Goal: Task Accomplishment & Management: Use online tool/utility

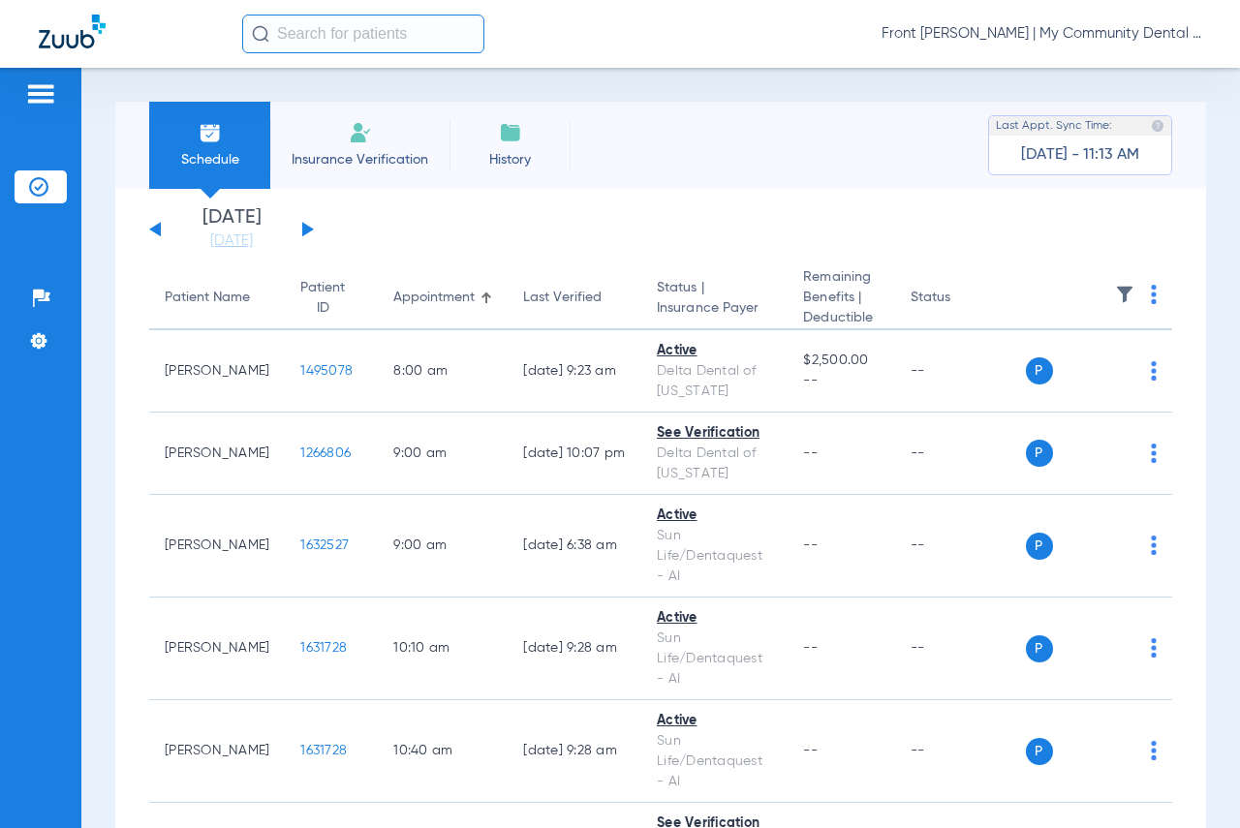
click at [302, 234] on div "[DATE] [DATE] [DATE] [DATE] [DATE] [DATE] [DATE] [DATE] [DATE] [DATE] [DATE] [D…" at bounding box center [231, 229] width 165 height 43
click at [302, 234] on button at bounding box center [308, 229] width 12 height 15
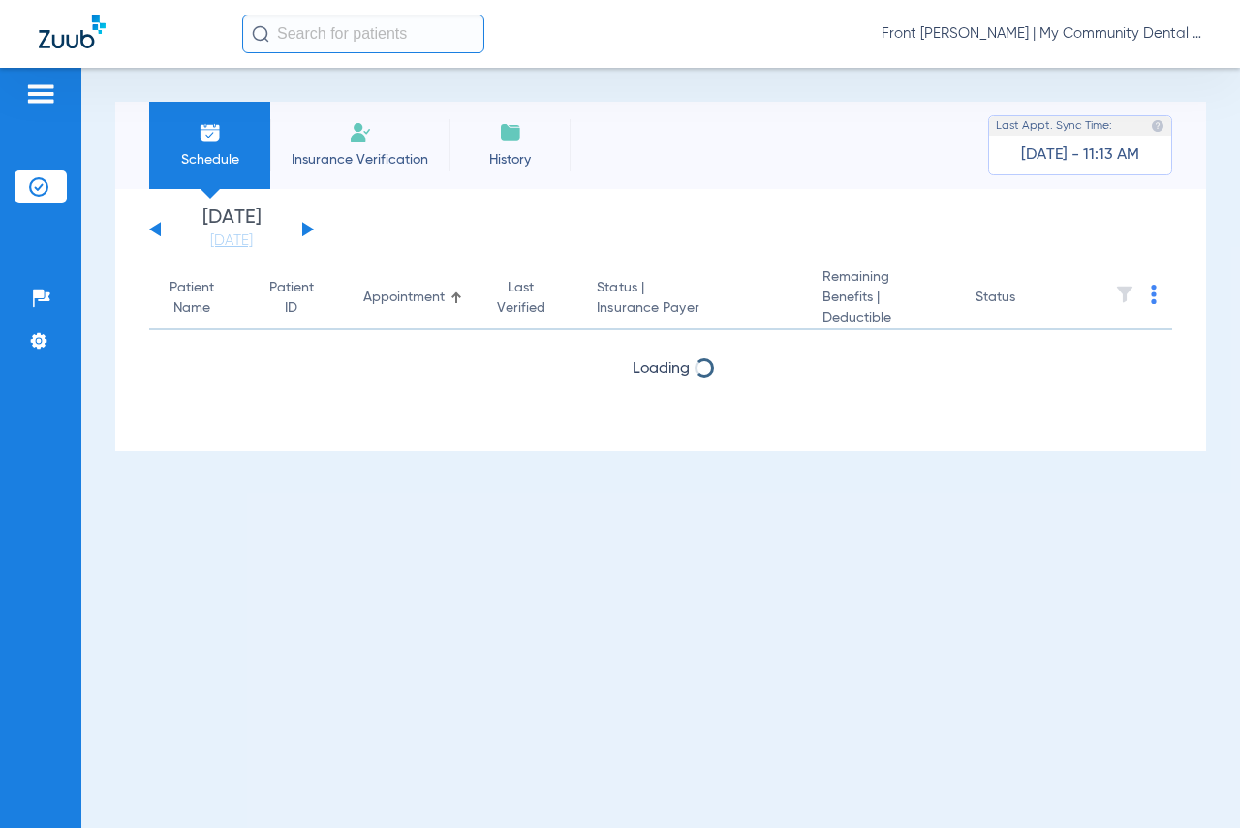
click at [301, 234] on div "[DATE] [DATE] [DATE] [DATE] [DATE] [DATE] [DATE] [DATE] [DATE] [DATE] [DATE] [D…" at bounding box center [231, 229] width 165 height 43
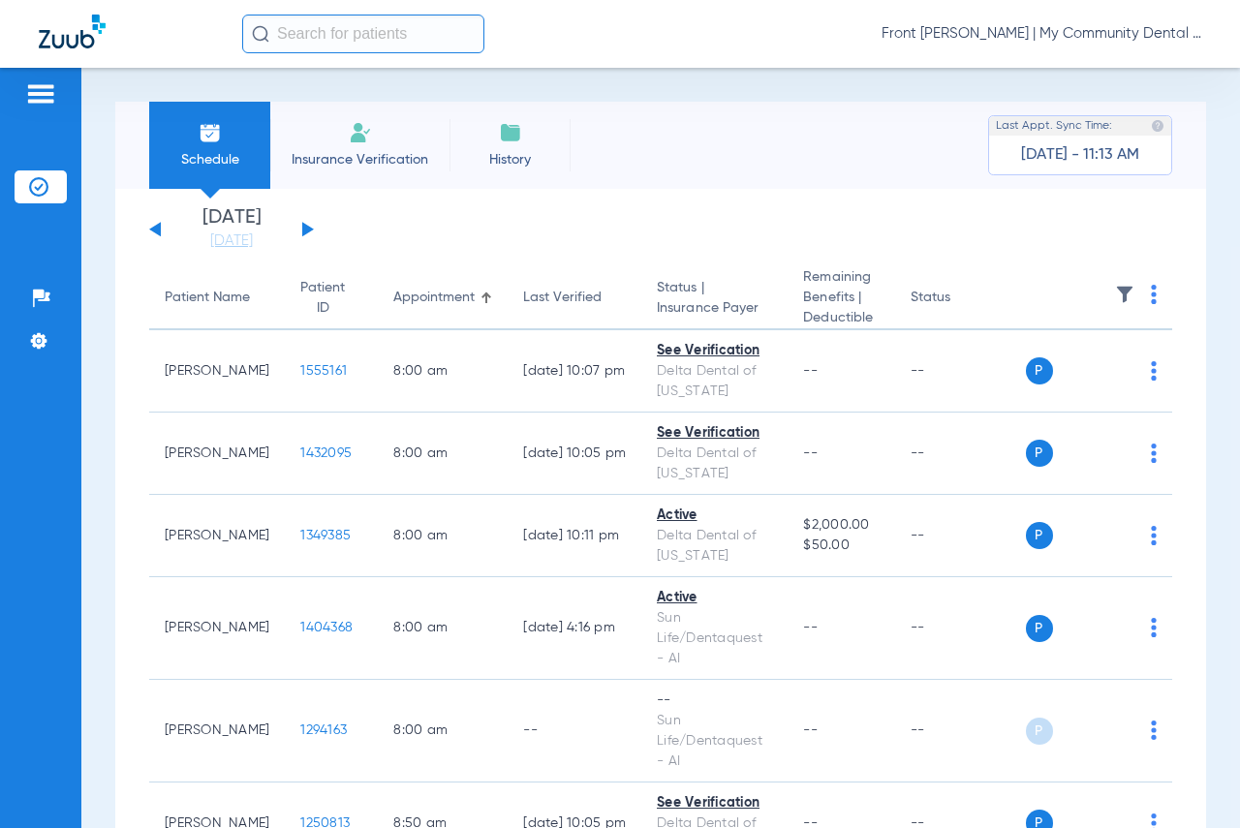
click at [302, 234] on button at bounding box center [308, 229] width 12 height 15
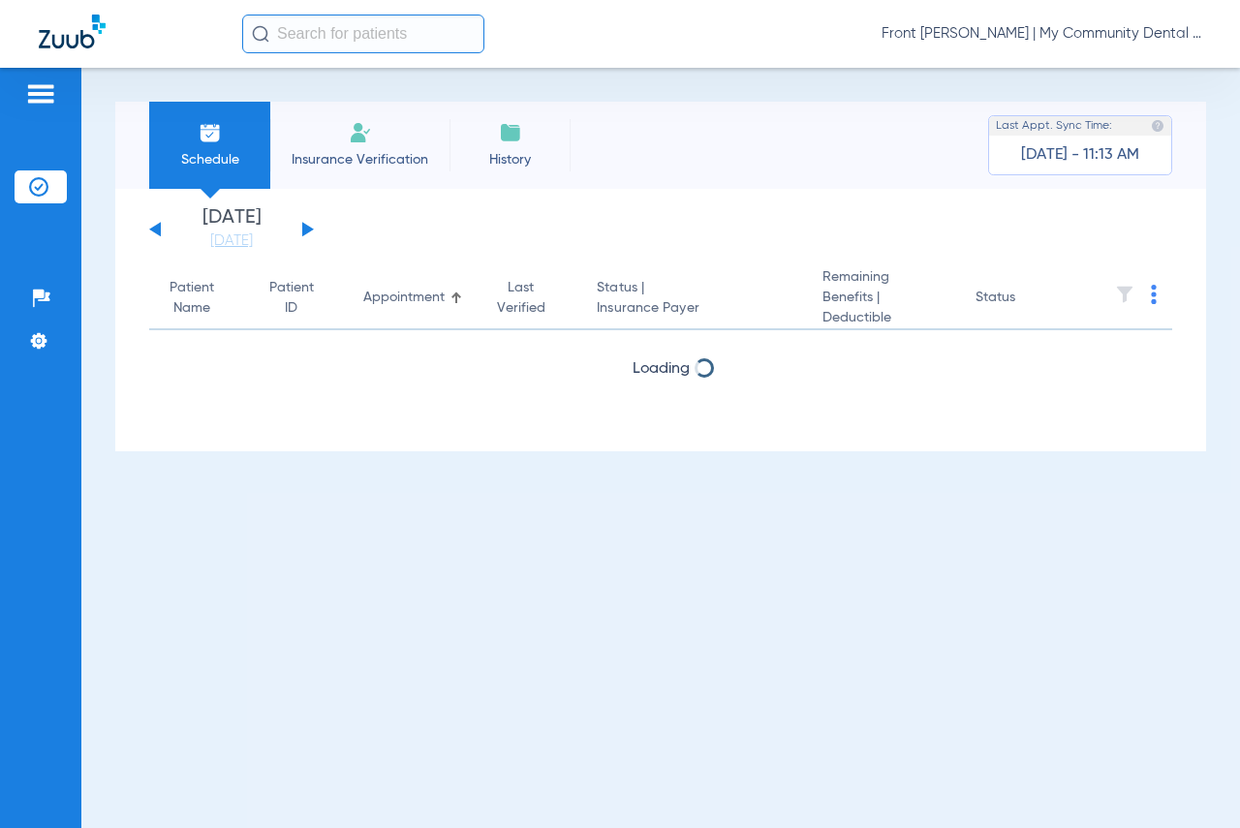
click at [302, 234] on button at bounding box center [308, 229] width 12 height 15
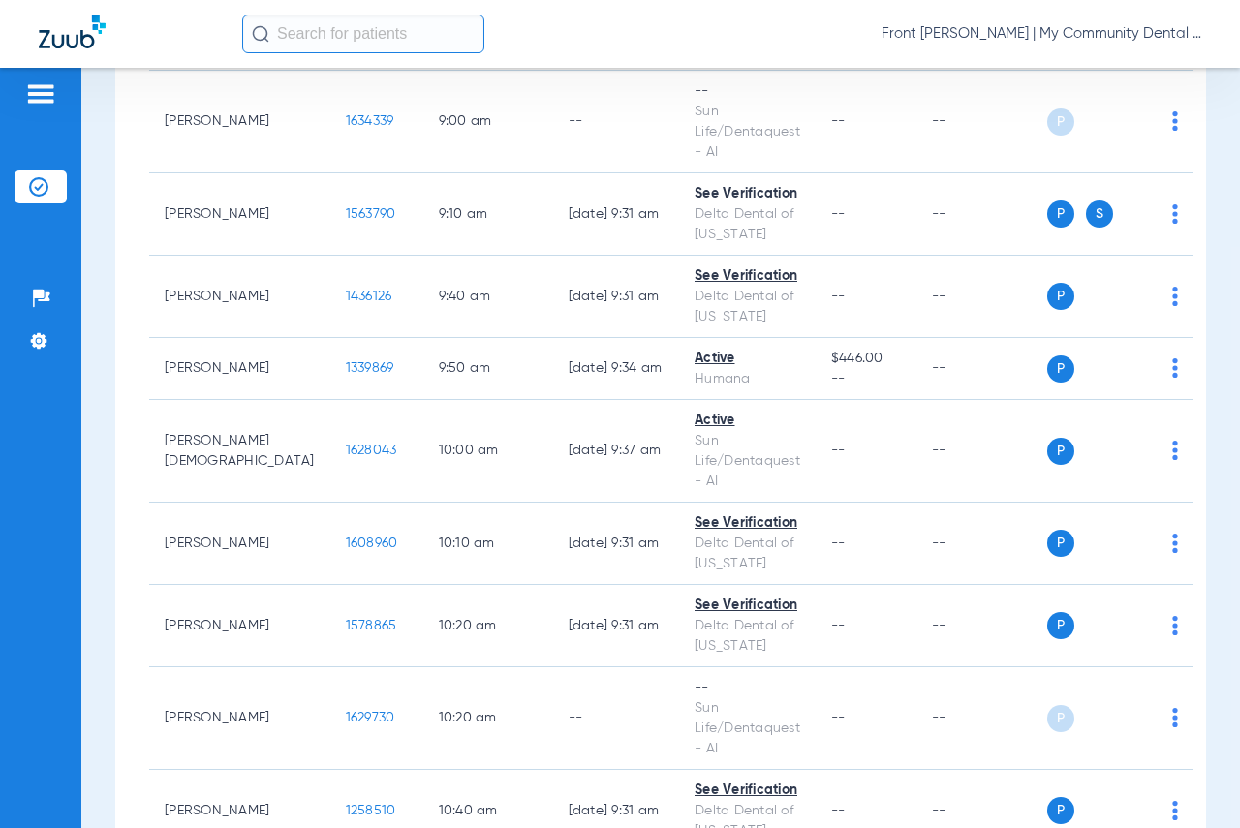
scroll to position [775, 0]
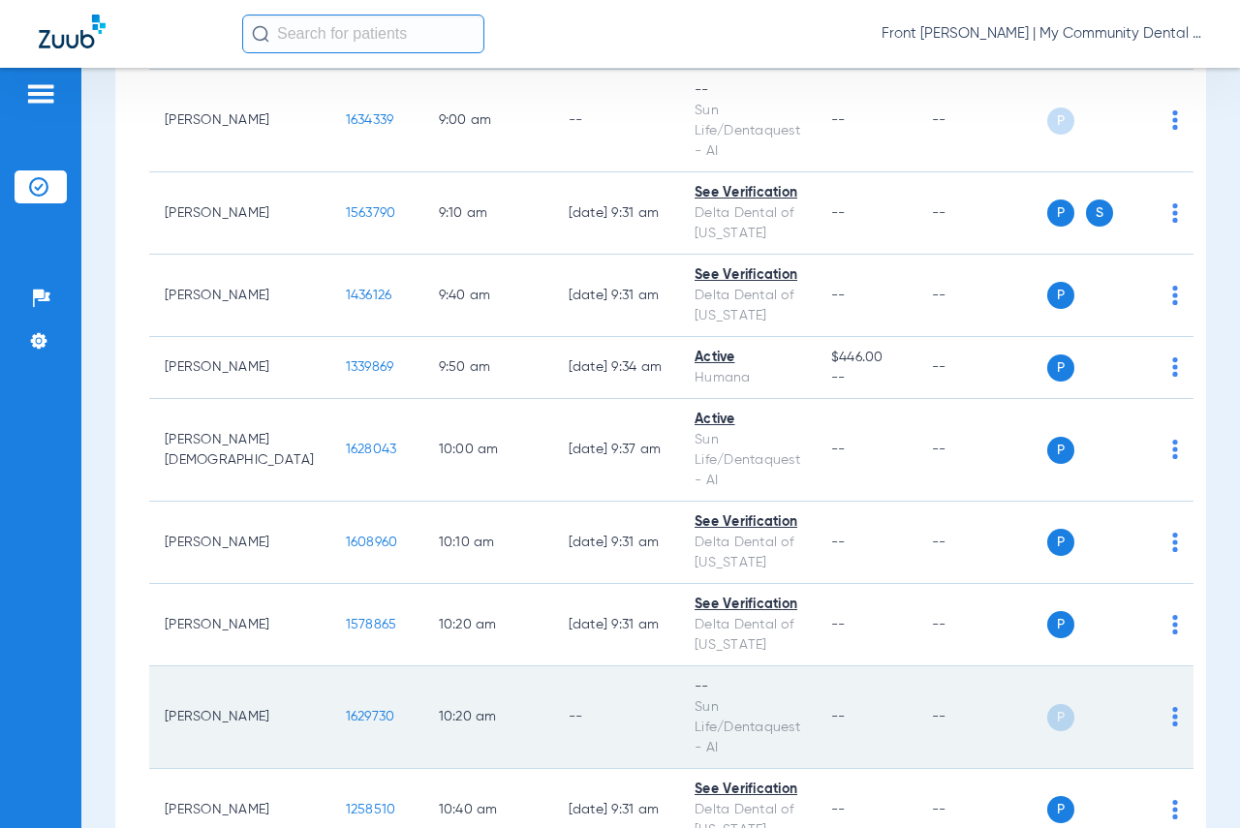
click at [423, 726] on td "10:20 AM" at bounding box center [488, 717] width 130 height 103
click at [449, 724] on td "10:20 AM" at bounding box center [488, 717] width 130 height 103
click at [1135, 720] on div "P S" at bounding box center [1113, 717] width 132 height 27
drag, startPoint x: 1136, startPoint y: 721, endPoint x: 962, endPoint y: 721, distance: 174.3
click at [1172, 720] on img at bounding box center [1175, 716] width 6 height 19
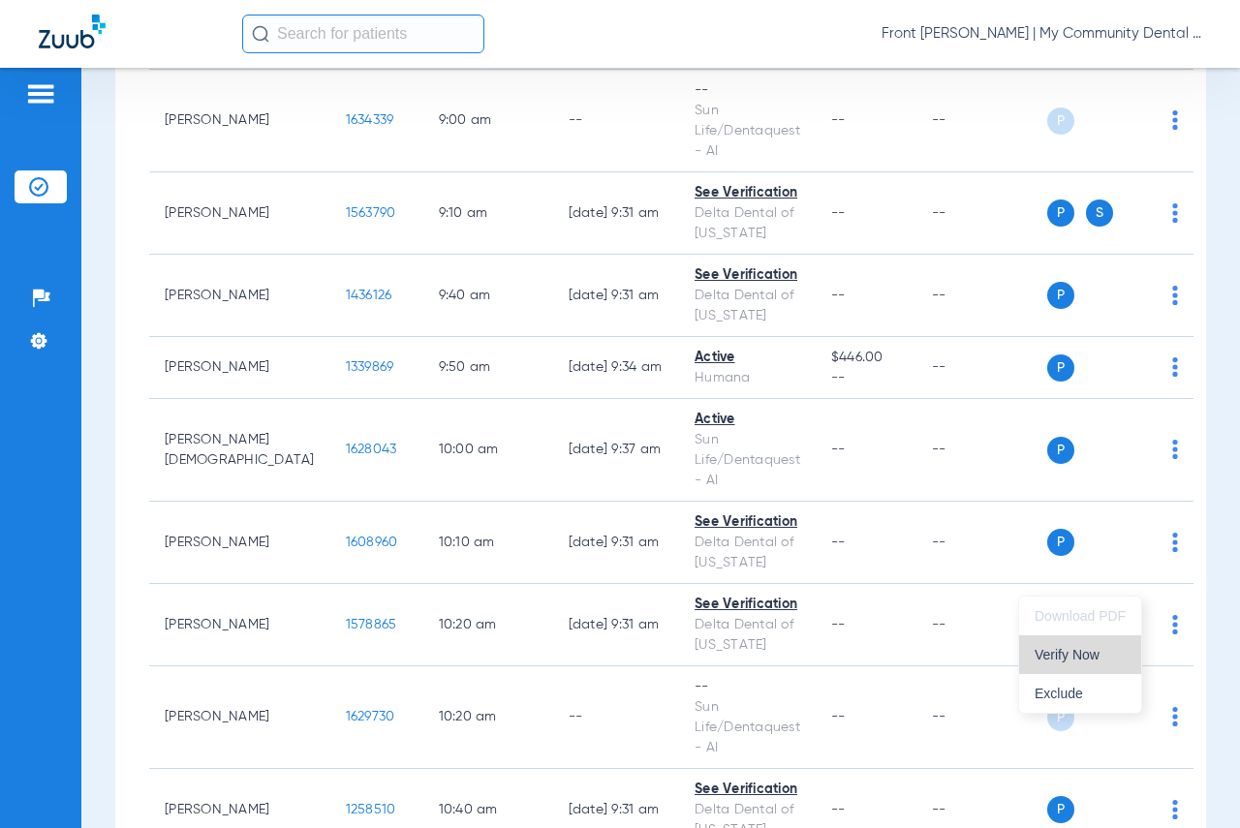
click at [1083, 655] on span "Verify Now" at bounding box center [1079, 655] width 91 height 14
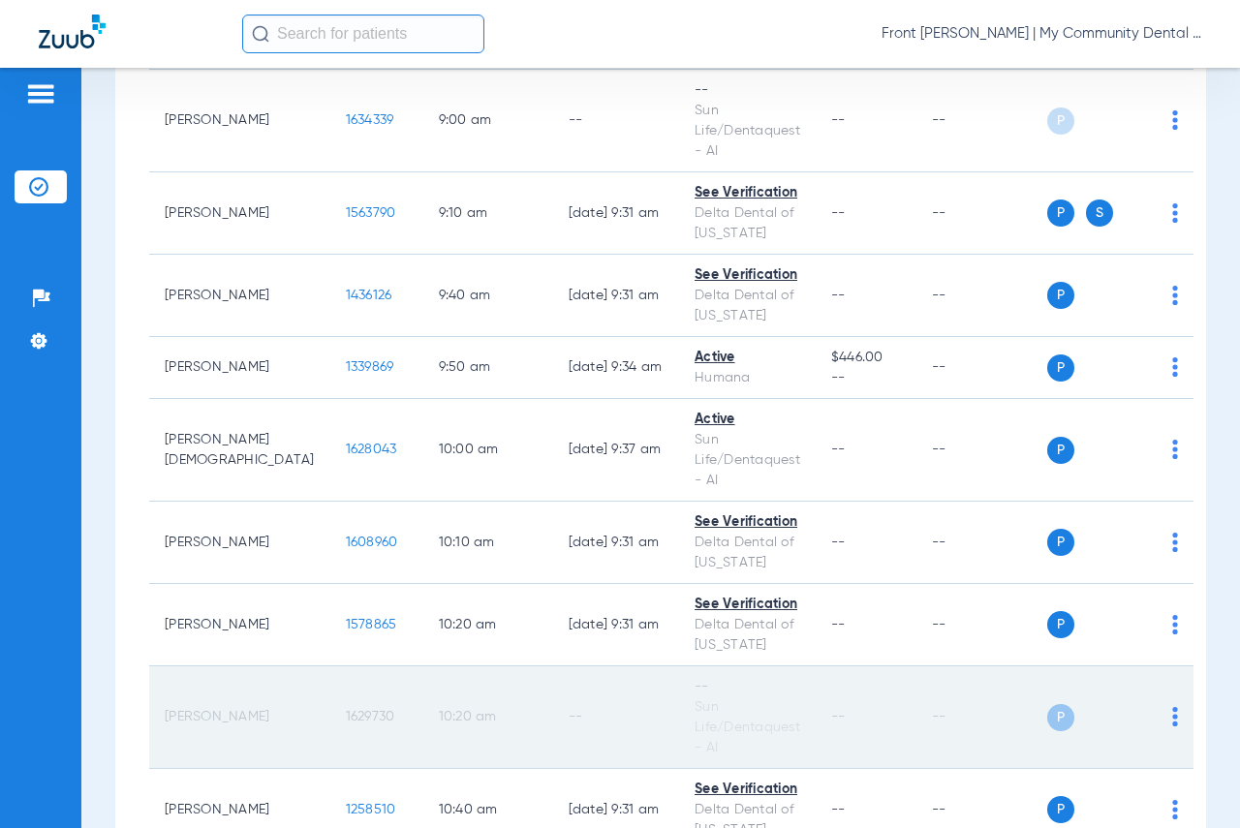
click at [930, 709] on td "--" at bounding box center [981, 717] width 131 height 103
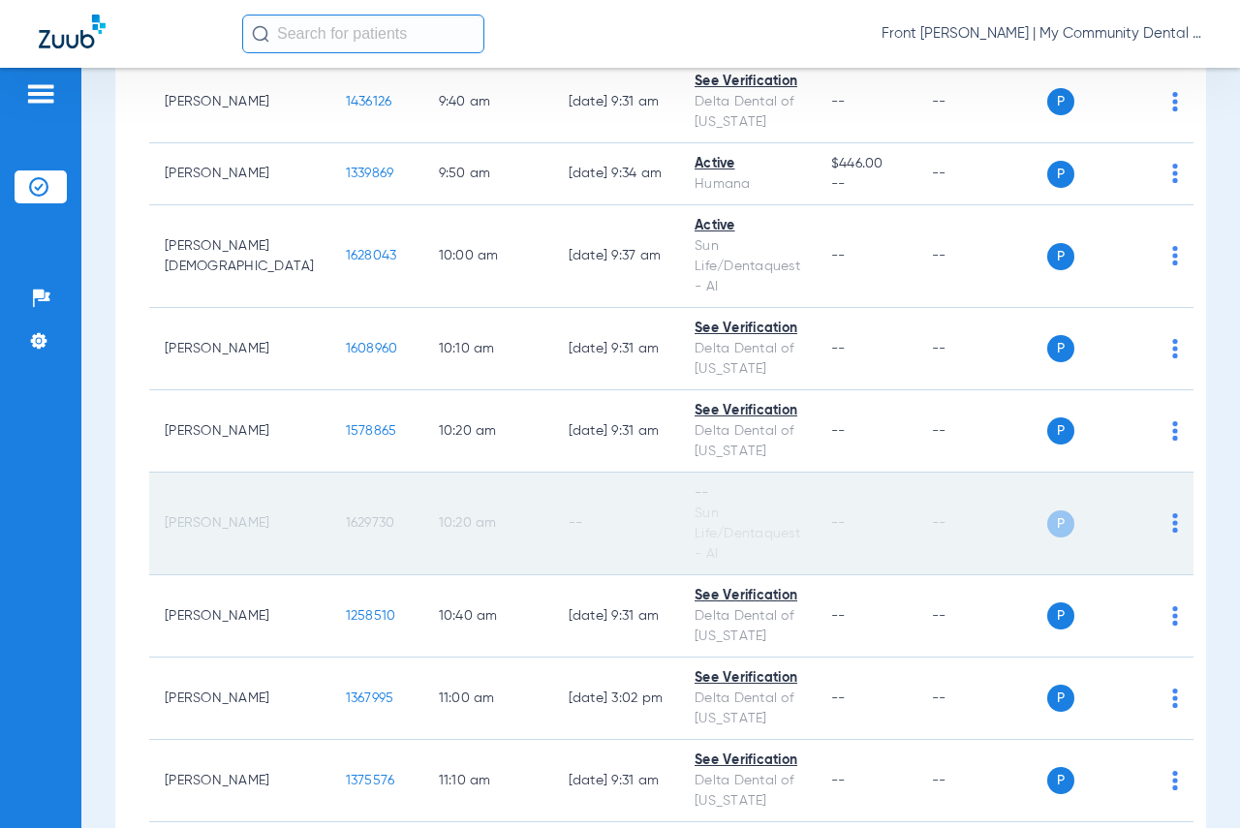
scroll to position [1065, 0]
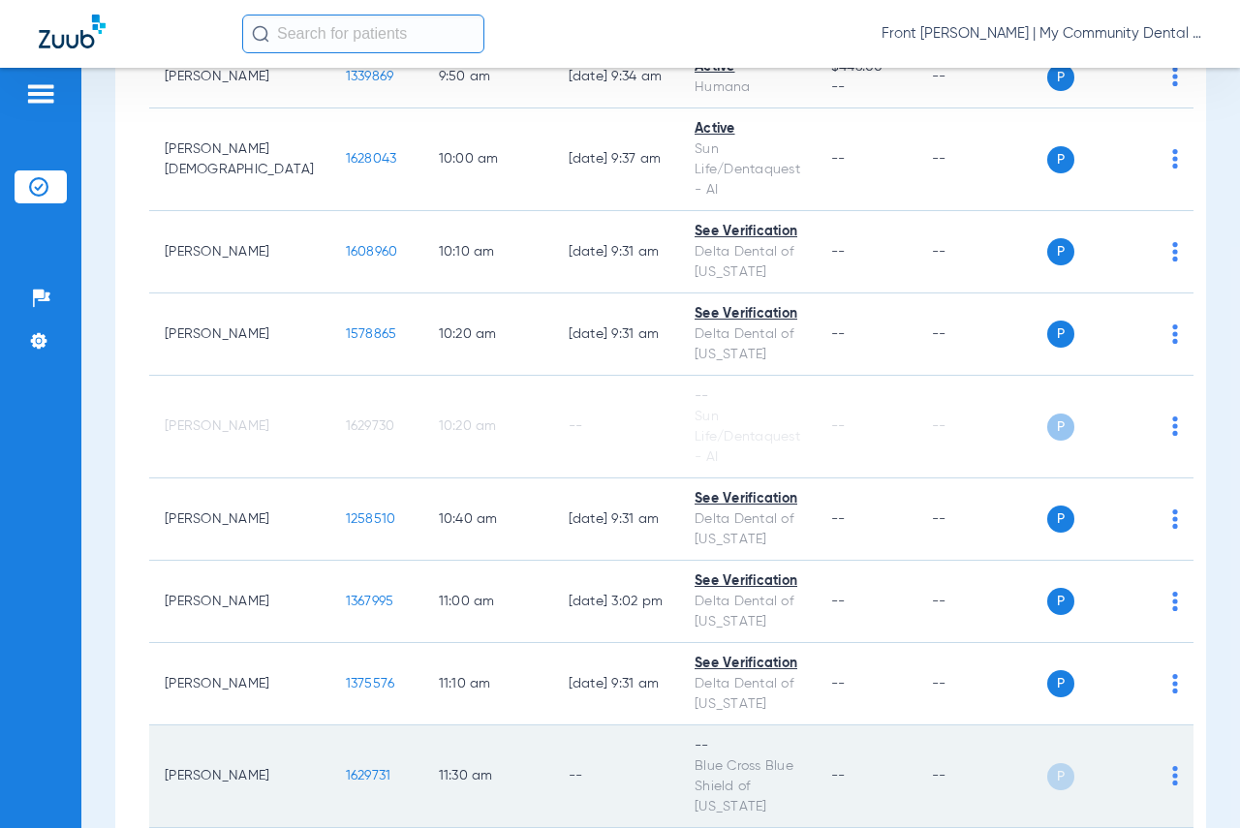
click at [1135, 774] on div "P S" at bounding box center [1113, 776] width 132 height 27
click at [1172, 776] on img at bounding box center [1175, 775] width 6 height 19
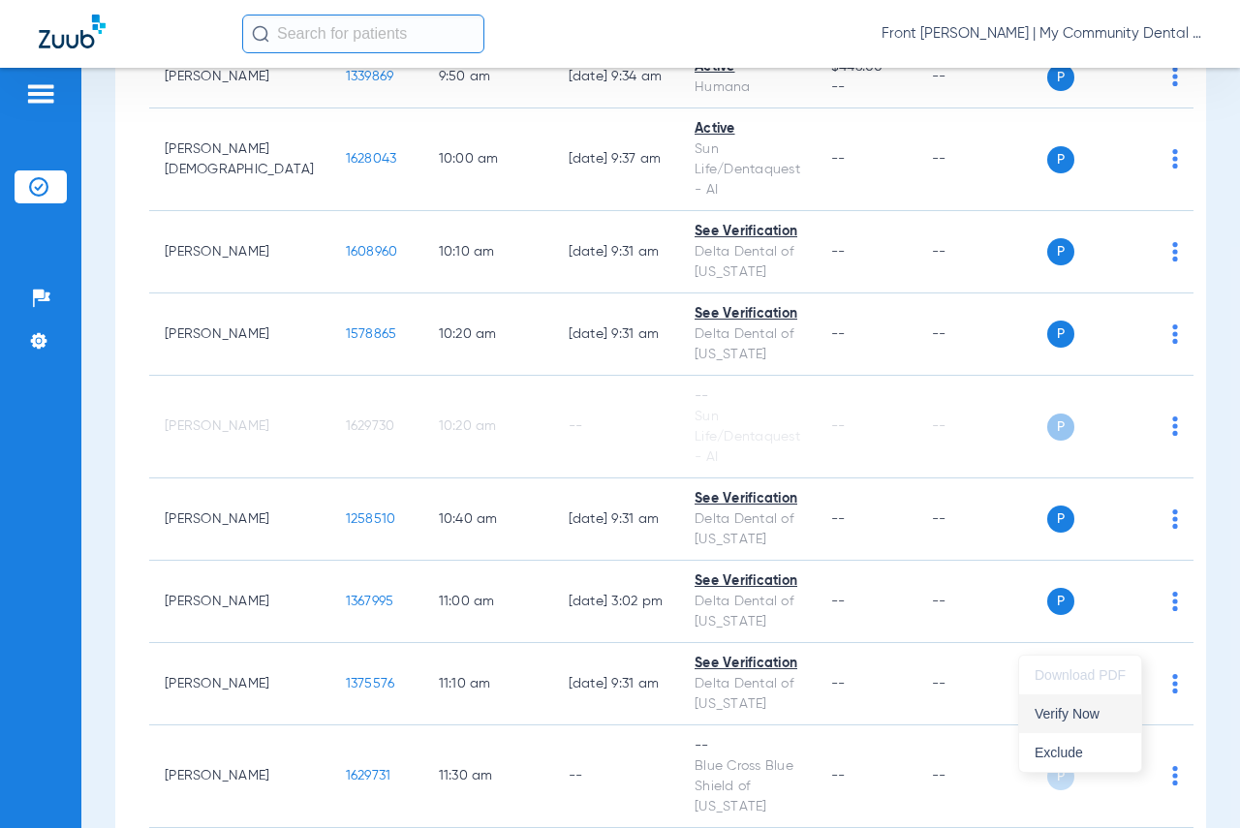
click at [1080, 718] on span "Verify Now" at bounding box center [1079, 714] width 91 height 14
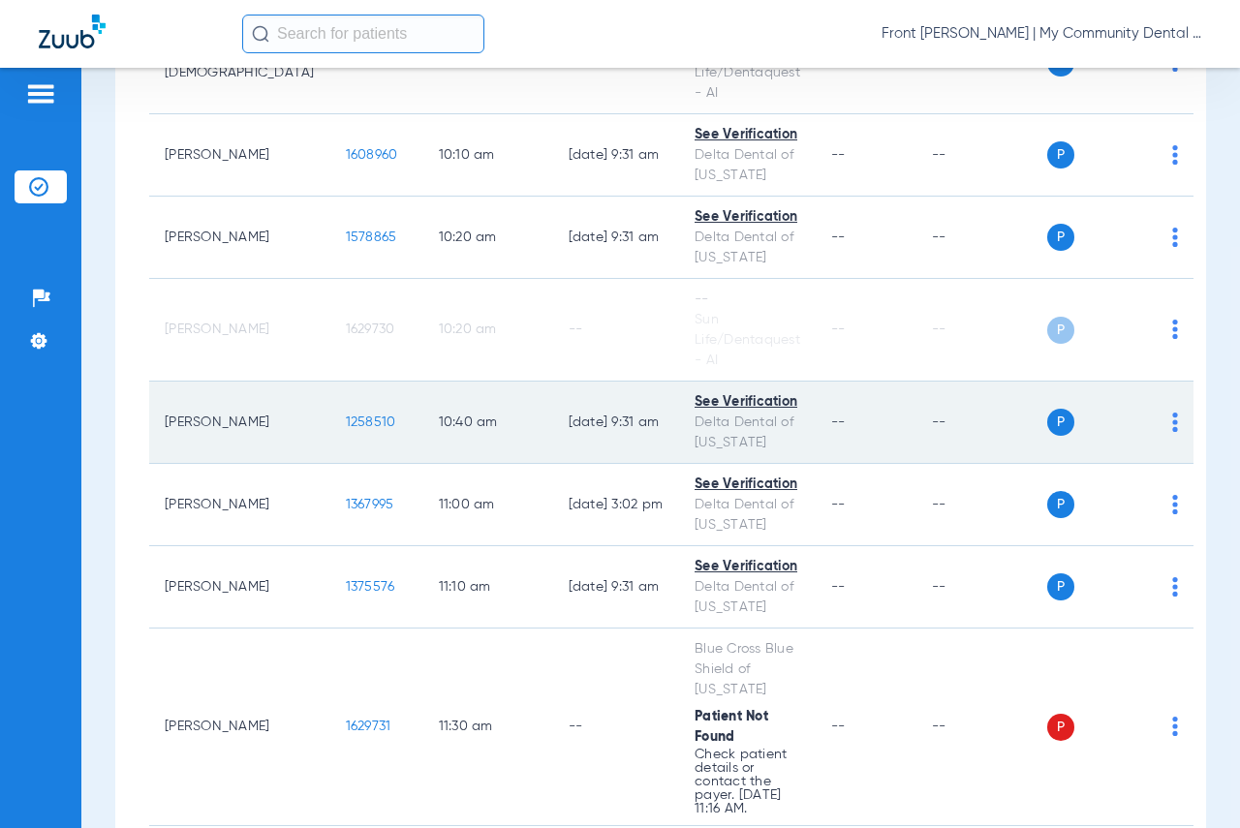
scroll to position [1259, 0]
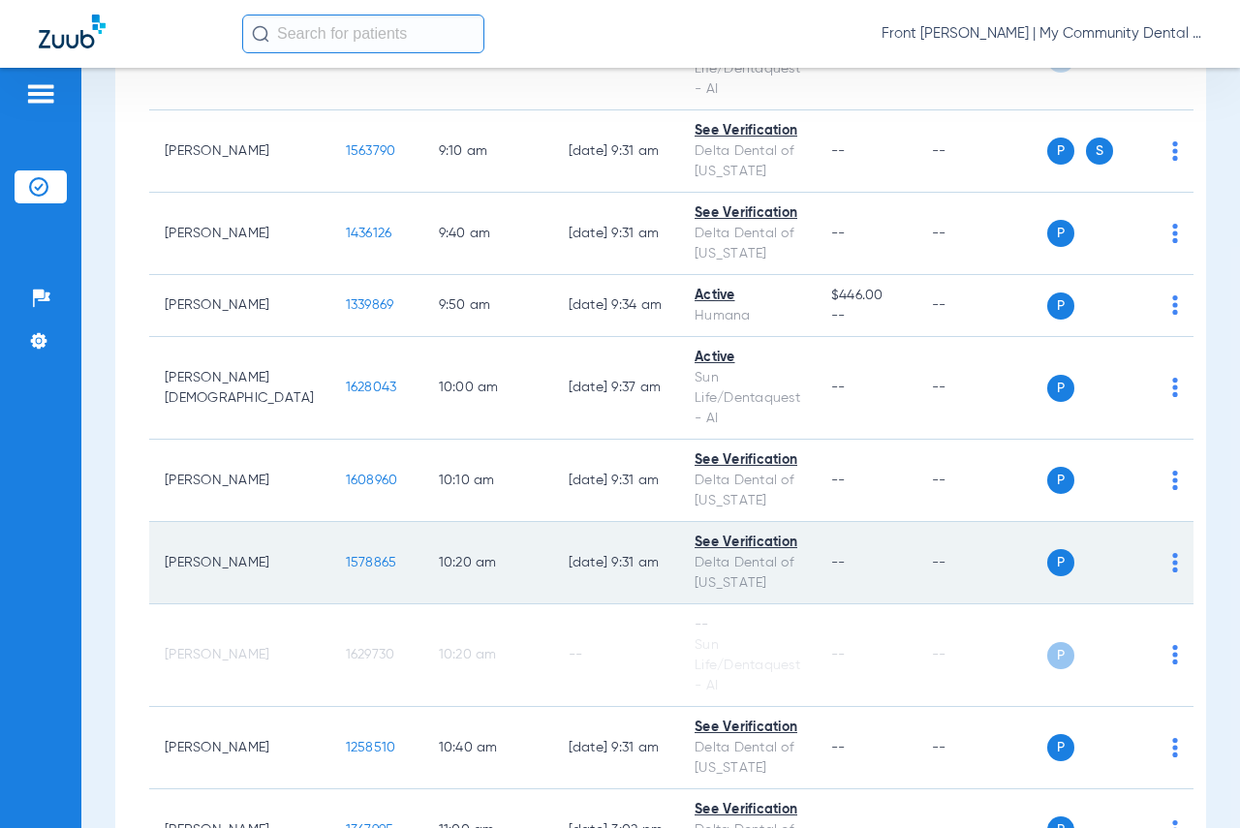
scroll to position [872, 0]
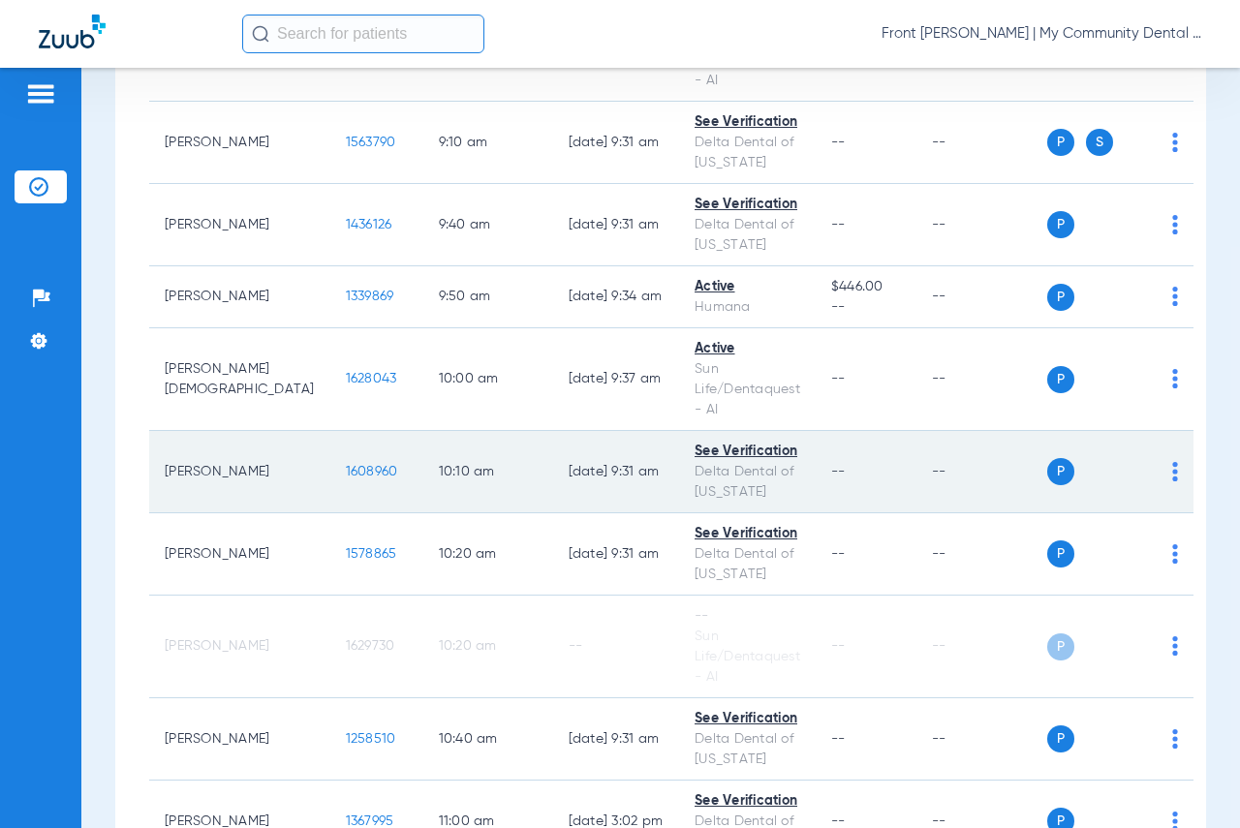
scroll to position [872, 0]
